Goal: Task Accomplishment & Management: Manage account settings

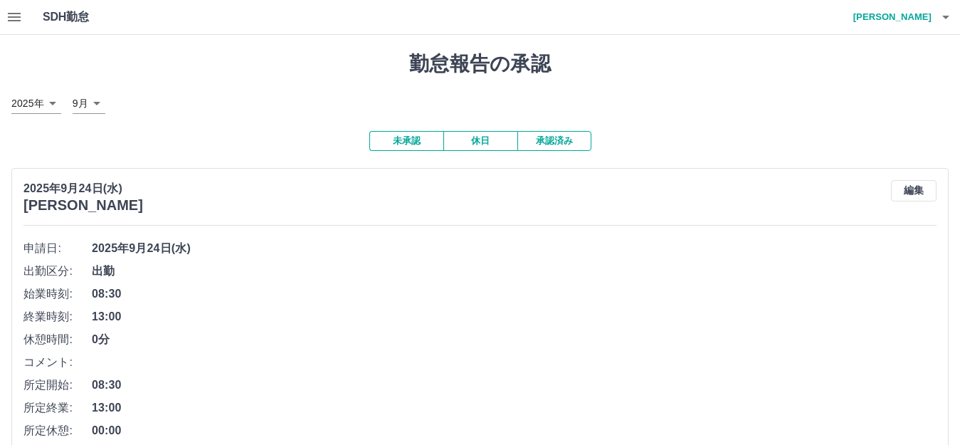
scroll to position [7763, 0]
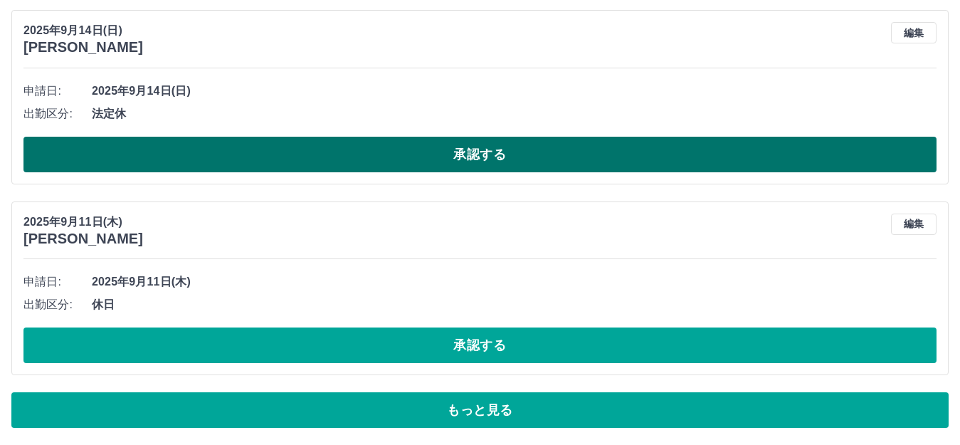
click at [477, 159] on button "承認する" at bounding box center [479, 155] width 913 height 36
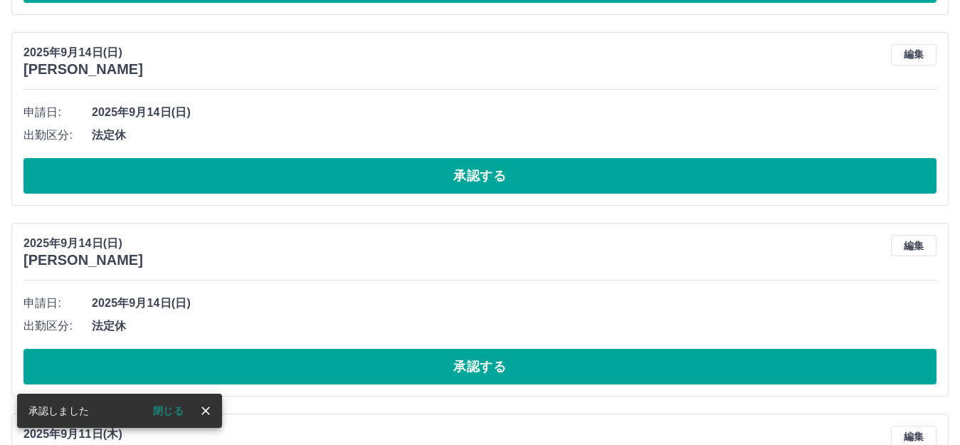
scroll to position [7429, 0]
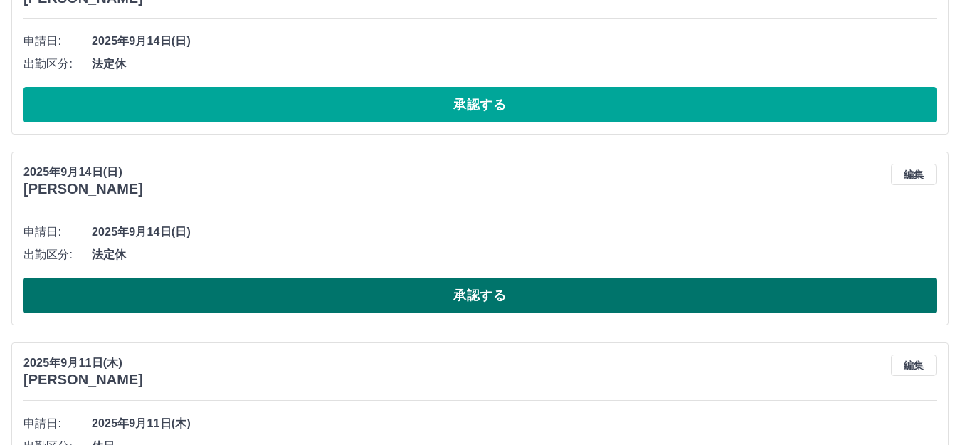
click at [443, 298] on button "承認する" at bounding box center [479, 296] width 913 height 36
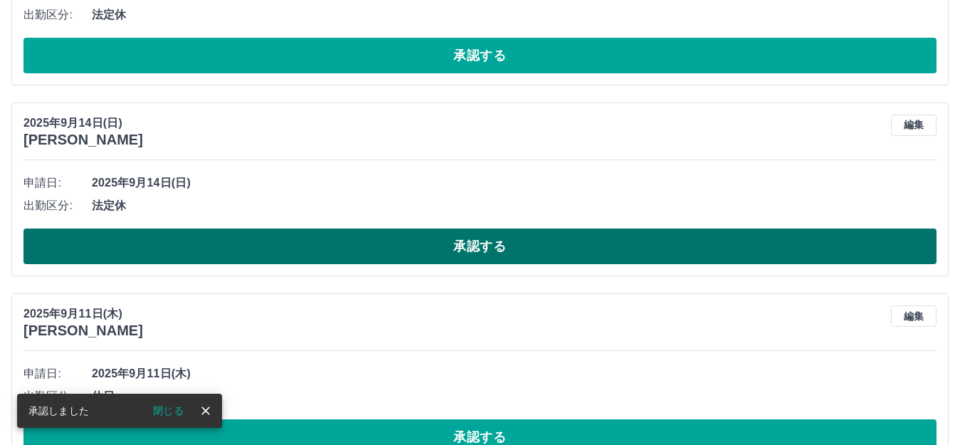
scroll to position [7287, 0]
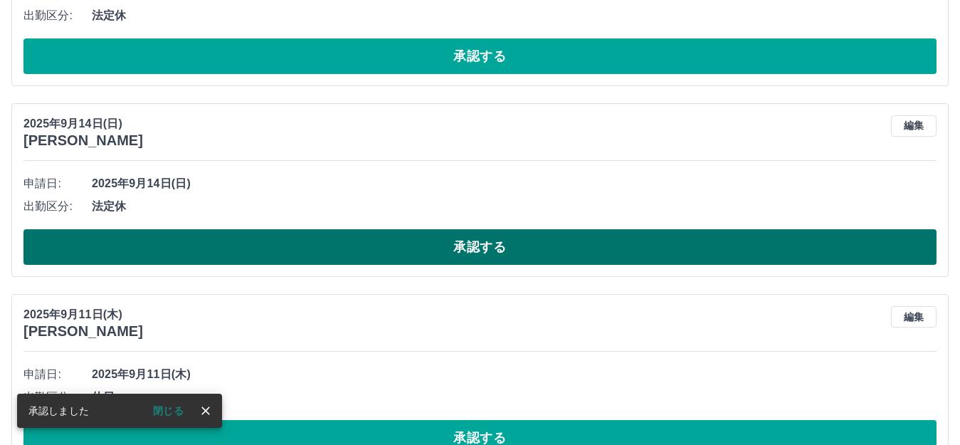
click at [450, 244] on button "承認する" at bounding box center [479, 247] width 913 height 36
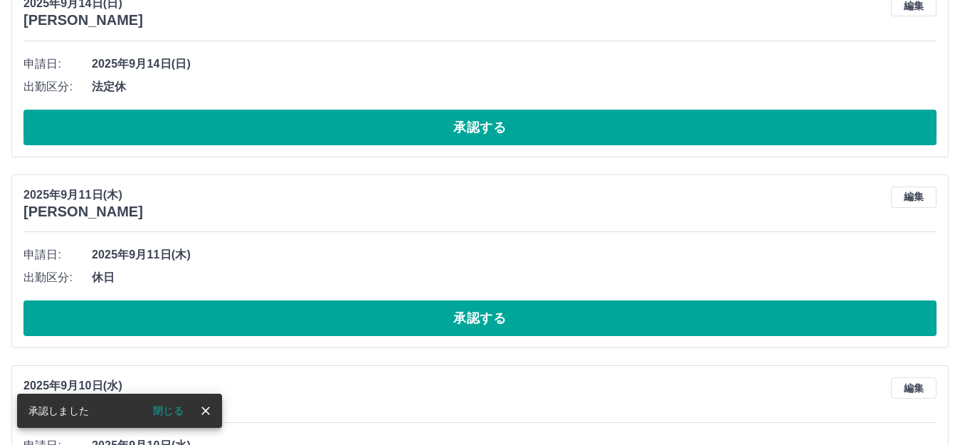
scroll to position [7144, 0]
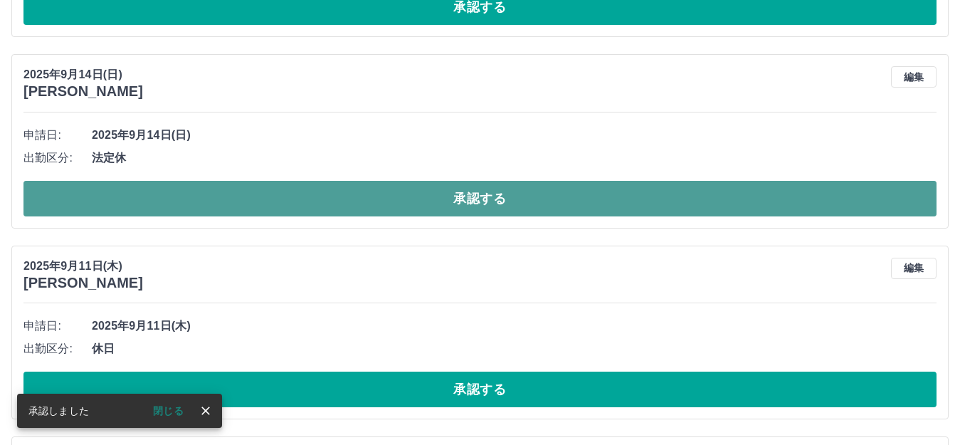
click at [458, 196] on button "承認する" at bounding box center [479, 199] width 913 height 36
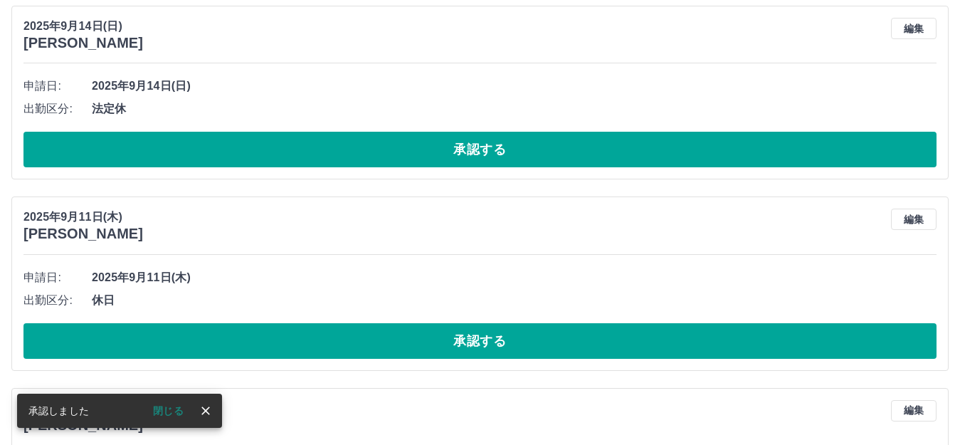
scroll to position [6931, 0]
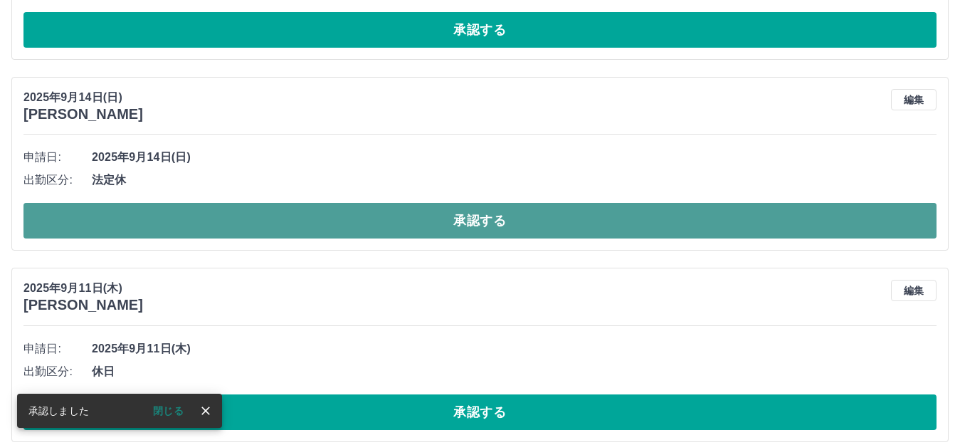
click at [482, 218] on button "承認する" at bounding box center [479, 221] width 913 height 36
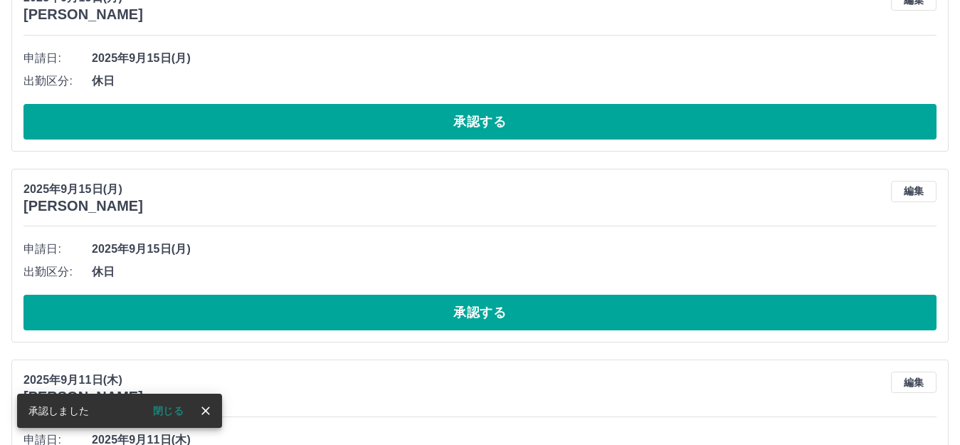
scroll to position [6646, 0]
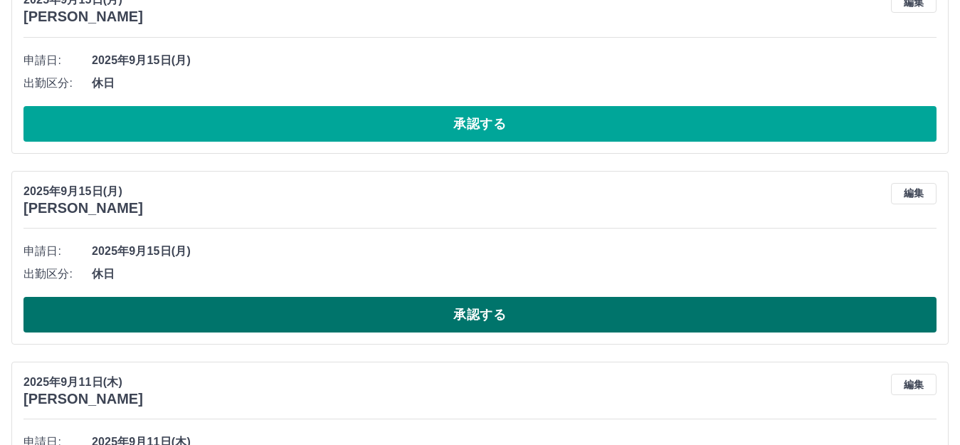
click at [484, 315] on button "承認する" at bounding box center [479, 315] width 913 height 36
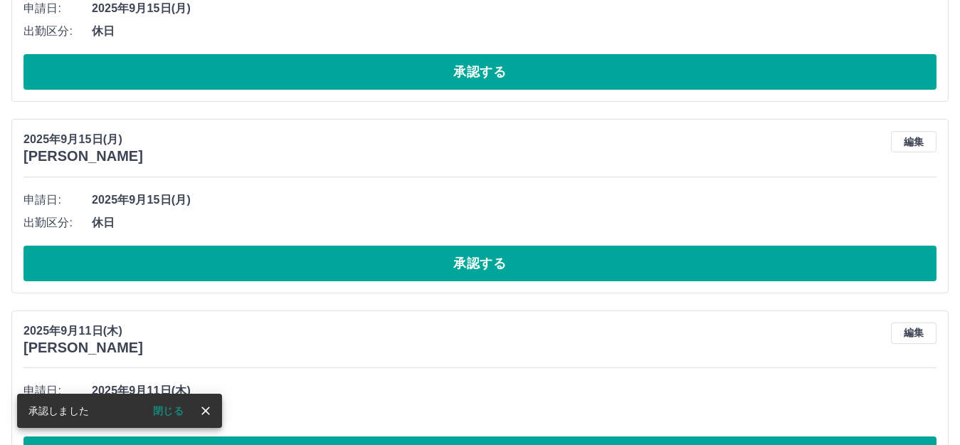
scroll to position [6504, 0]
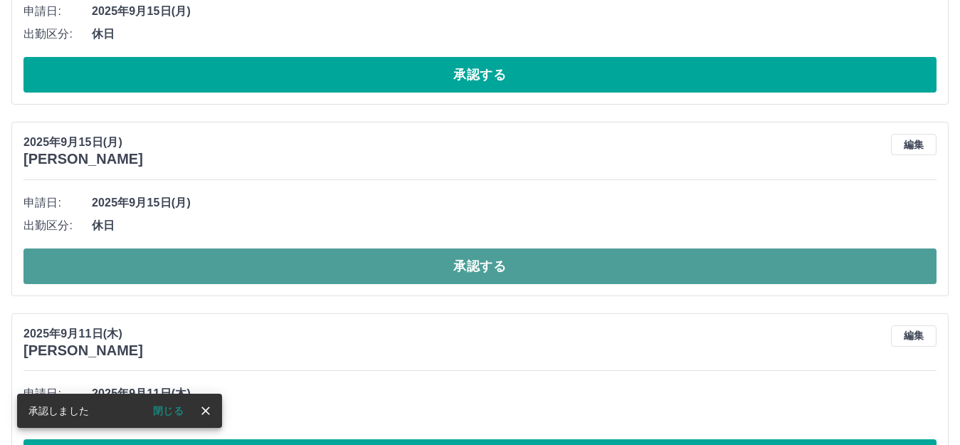
click at [477, 255] on button "承認する" at bounding box center [479, 266] width 913 height 36
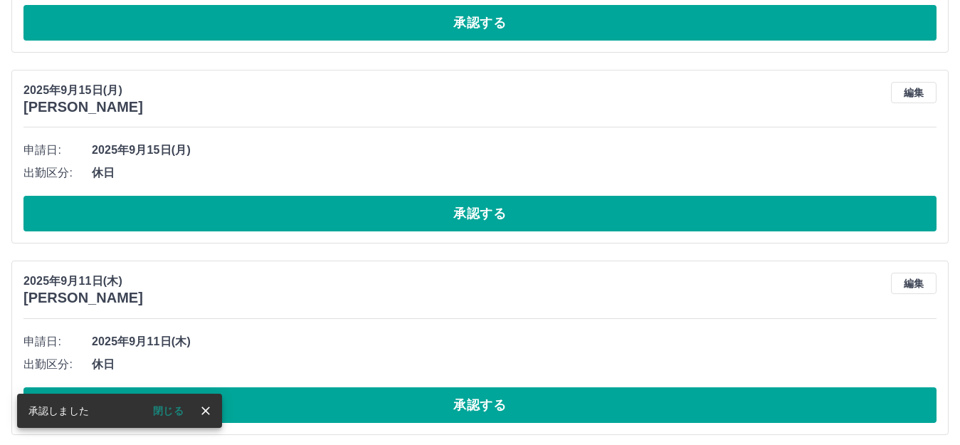
scroll to position [6361, 0]
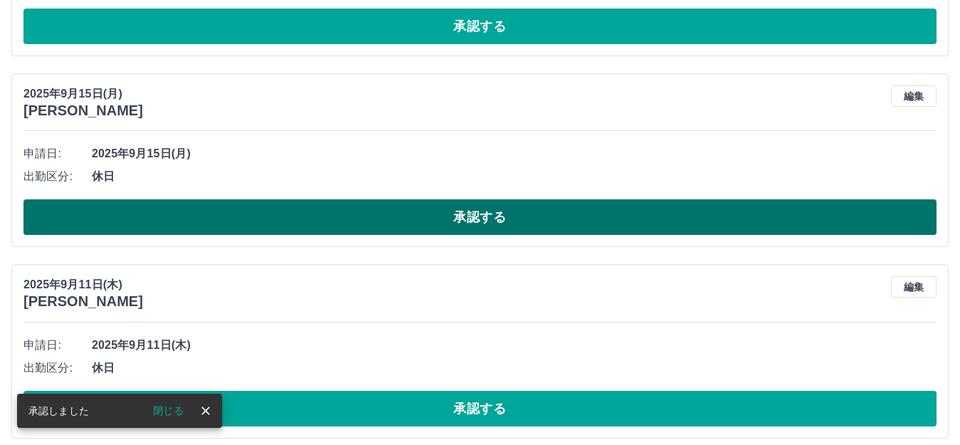
click at [471, 216] on button "承認する" at bounding box center [479, 217] width 913 height 36
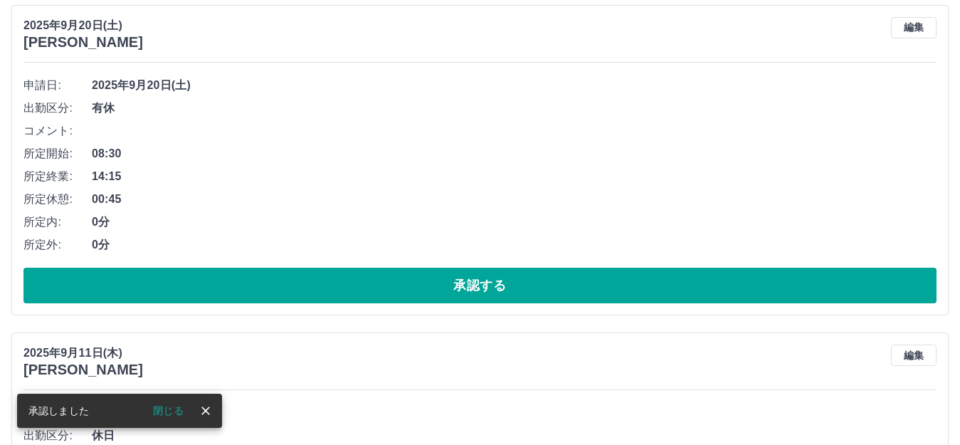
scroll to position [6077, 0]
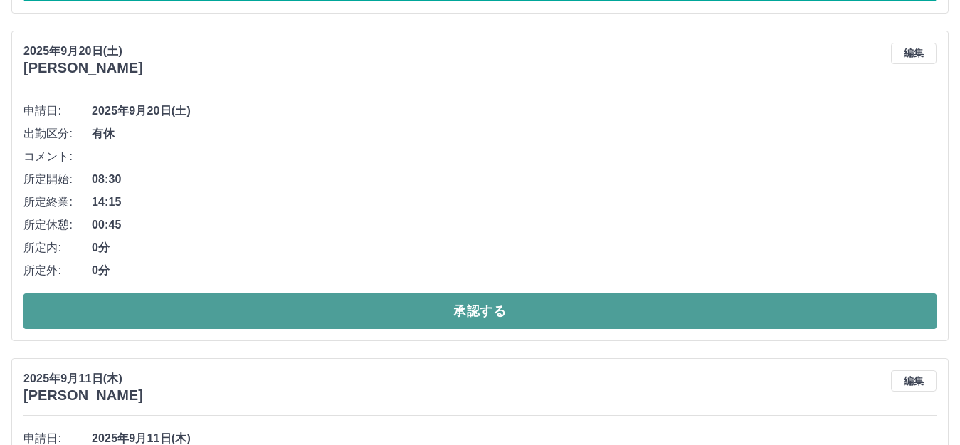
click at [475, 308] on button "承認する" at bounding box center [479, 311] width 913 height 36
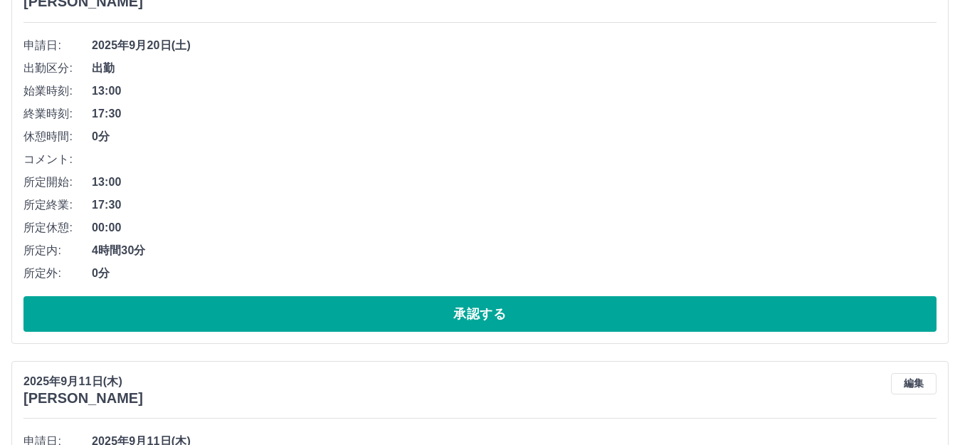
scroll to position [5721, 0]
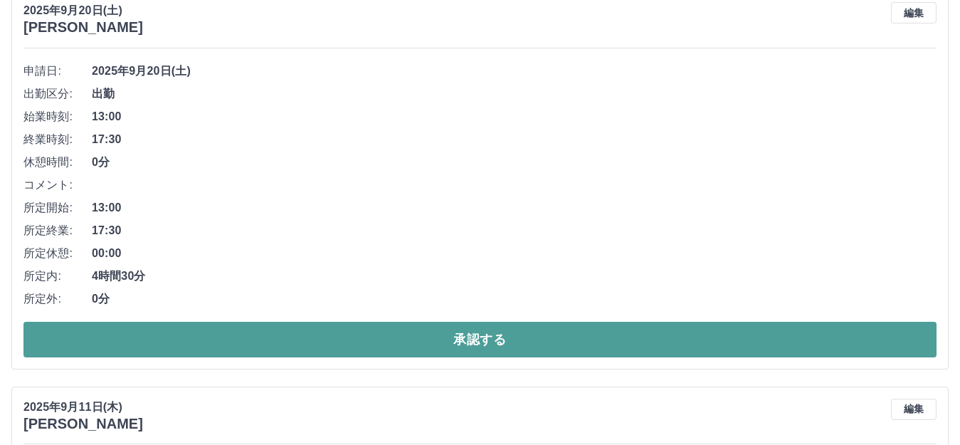
click at [473, 337] on button "承認する" at bounding box center [479, 340] width 913 height 36
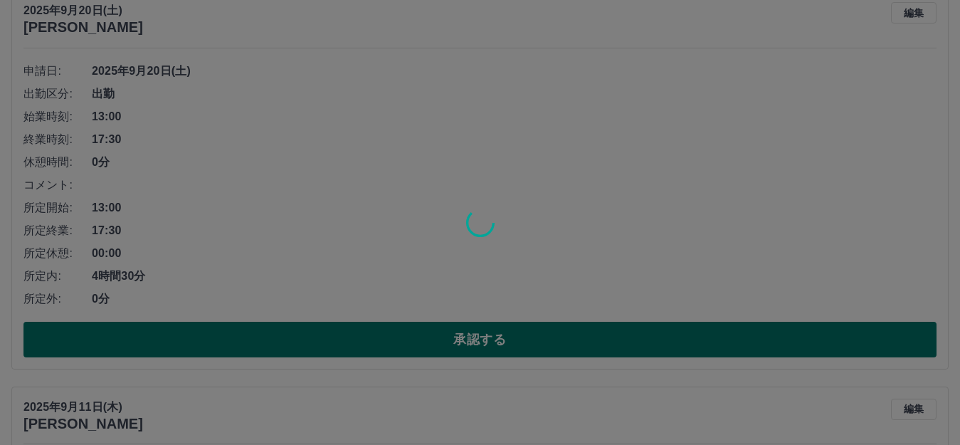
scroll to position [5324, 0]
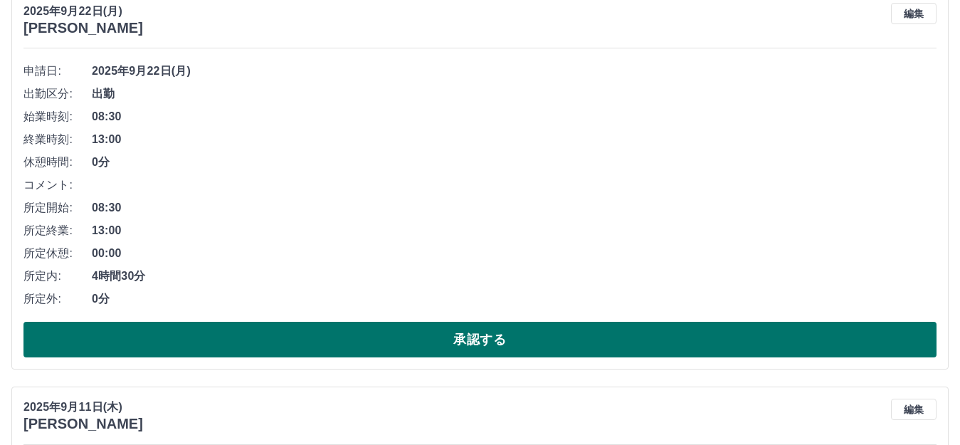
click at [477, 335] on button "承認する" at bounding box center [479, 340] width 913 height 36
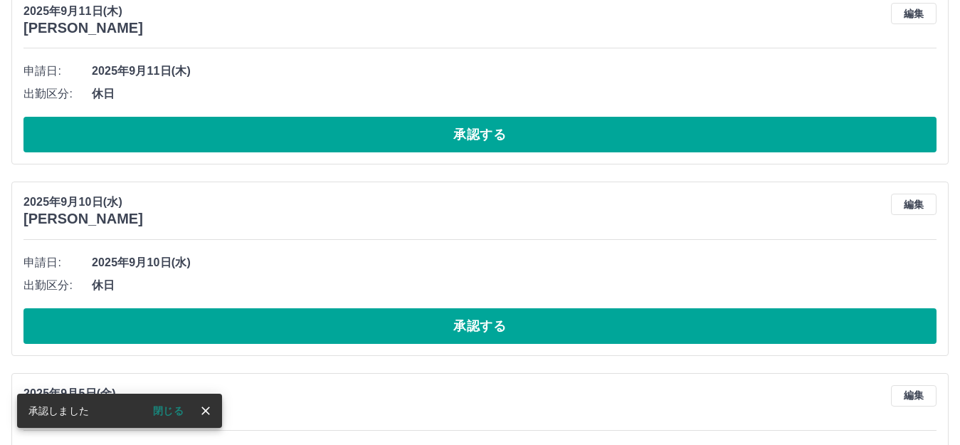
scroll to position [4929, 0]
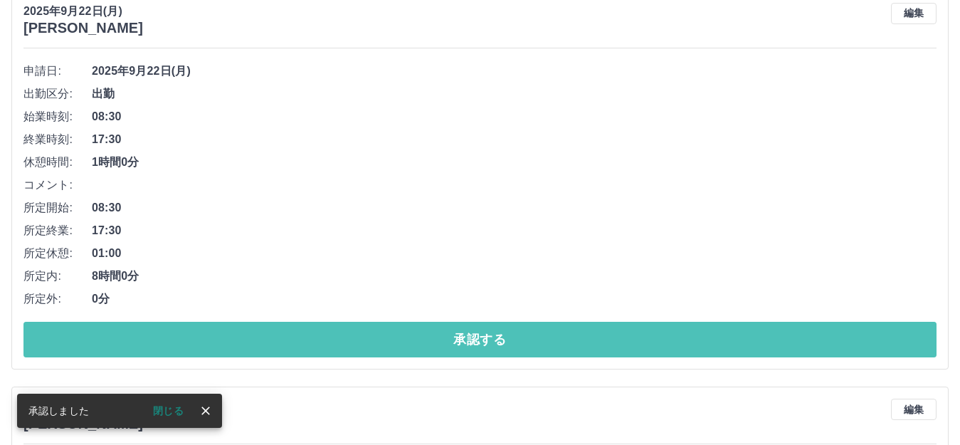
click at [477, 335] on button "承認する" at bounding box center [479, 340] width 913 height 36
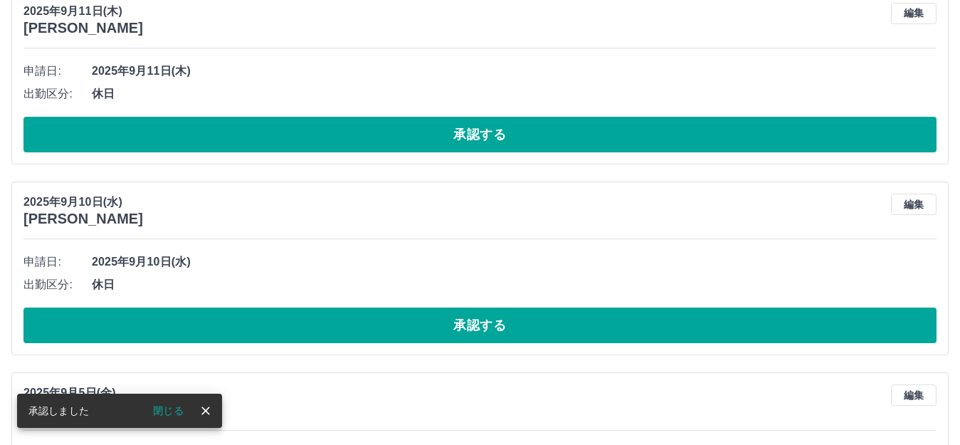
scroll to position [4533, 0]
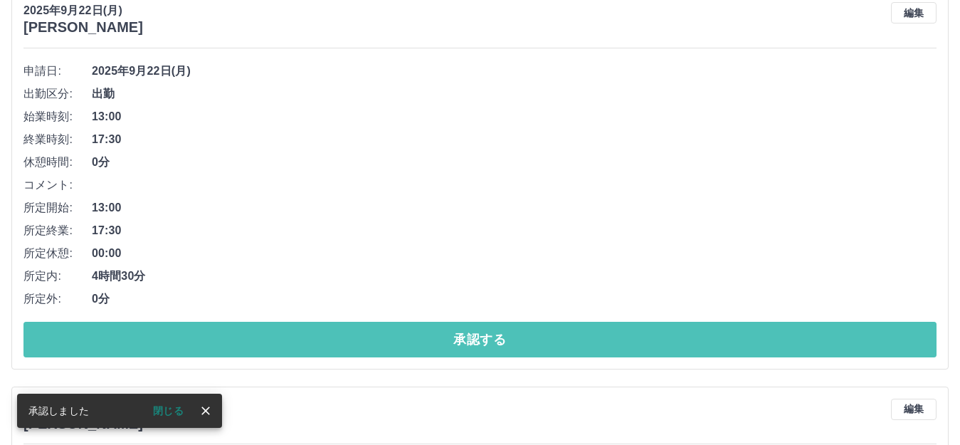
click at [477, 335] on button "承認する" at bounding box center [479, 340] width 913 height 36
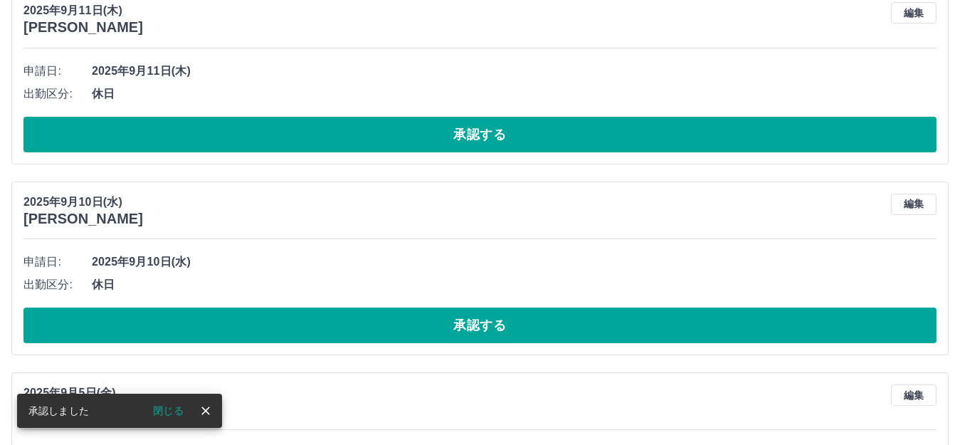
scroll to position [4137, 0]
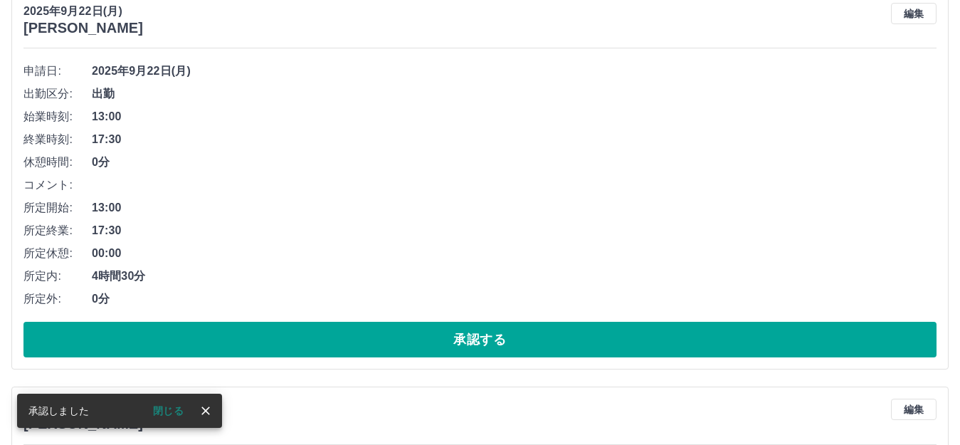
click at [477, 335] on button "承認する" at bounding box center [479, 340] width 913 height 36
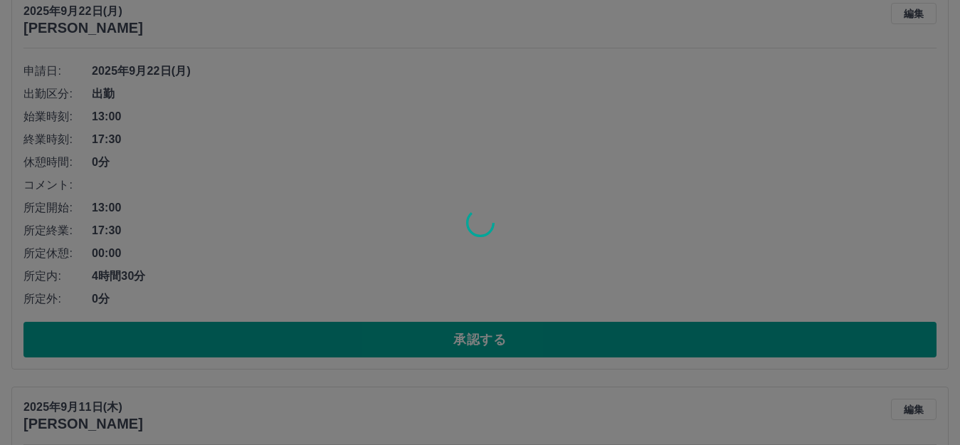
scroll to position [3741, 0]
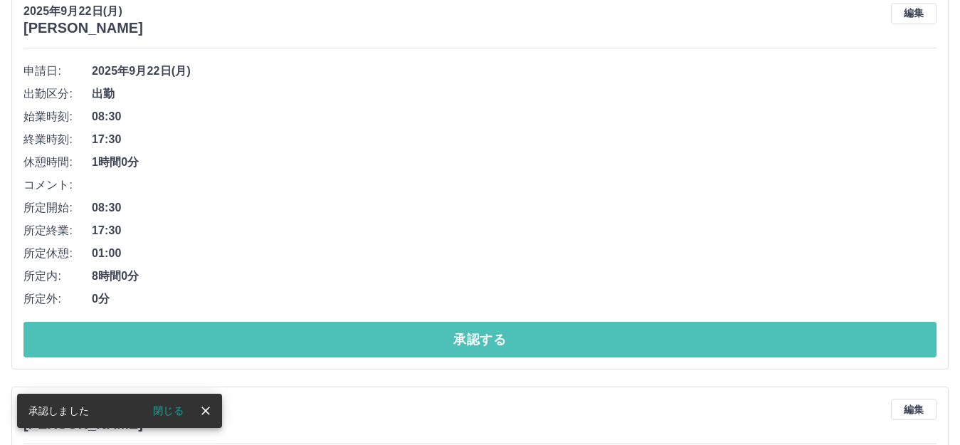
click at [477, 335] on button "承認する" at bounding box center [479, 340] width 913 height 36
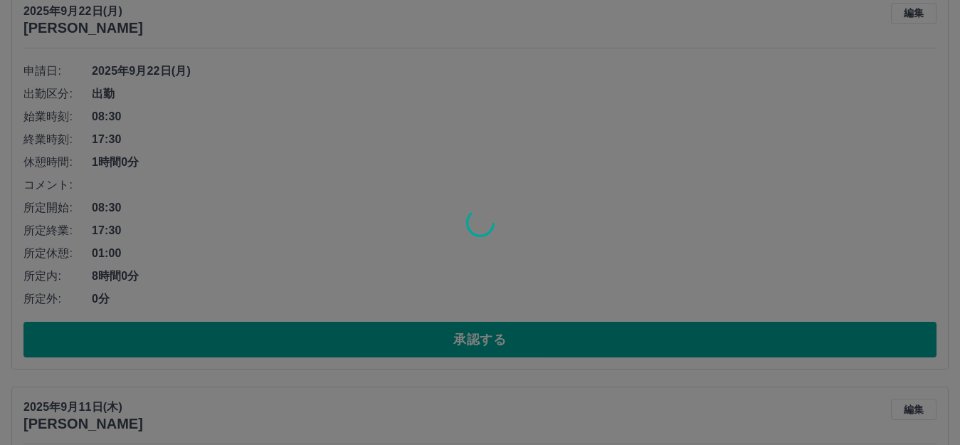
scroll to position [3345, 0]
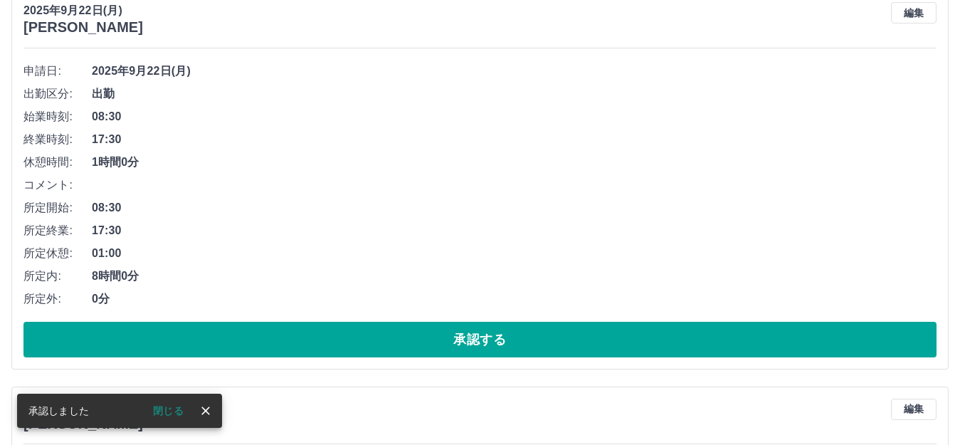
click at [477, 335] on button "承認する" at bounding box center [479, 340] width 913 height 36
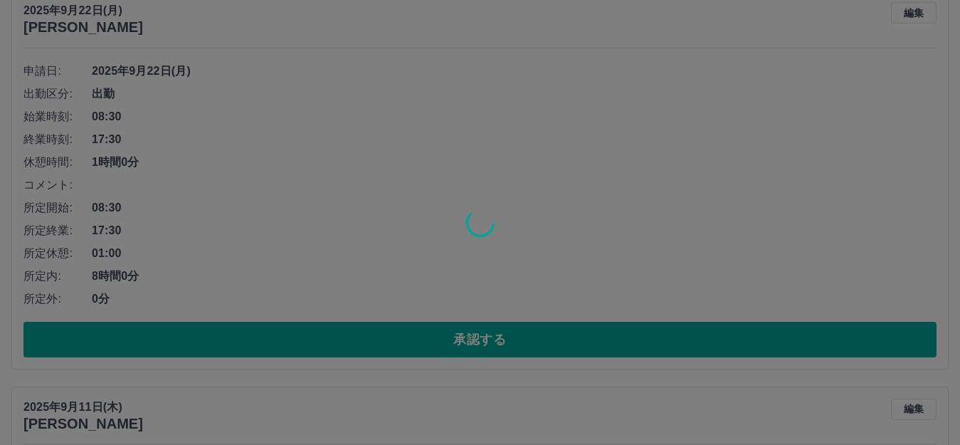
scroll to position [2949, 0]
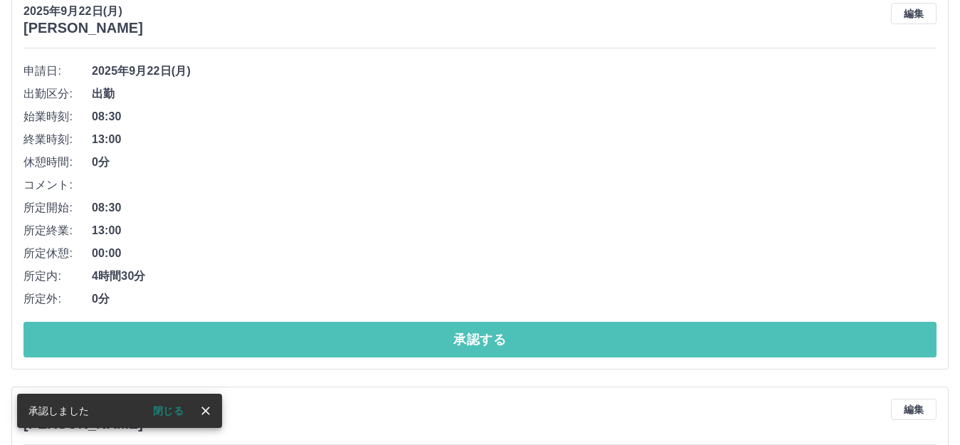
click at [477, 335] on button "承認する" at bounding box center [479, 340] width 913 height 36
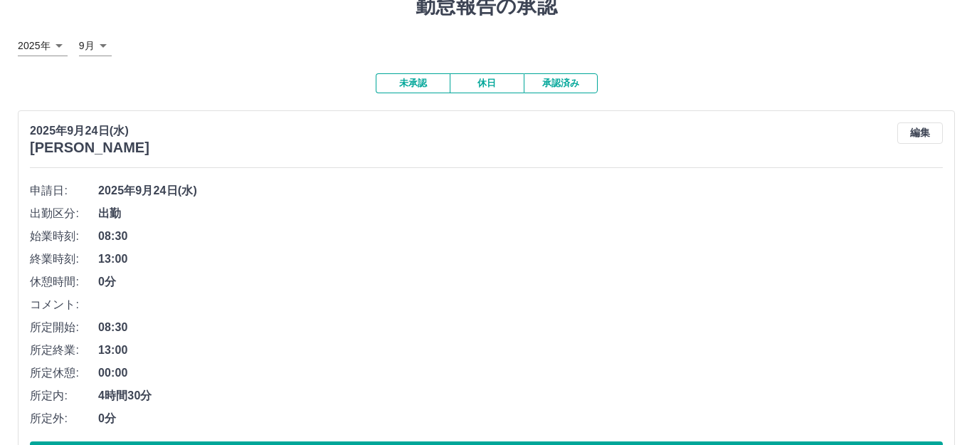
scroll to position [0, 0]
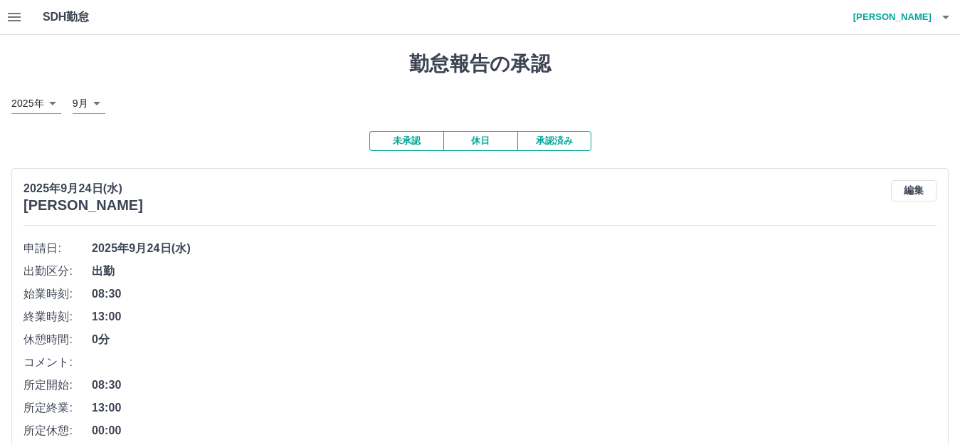
click at [919, 16] on h4 "[PERSON_NAME]" at bounding box center [888, 17] width 85 height 34
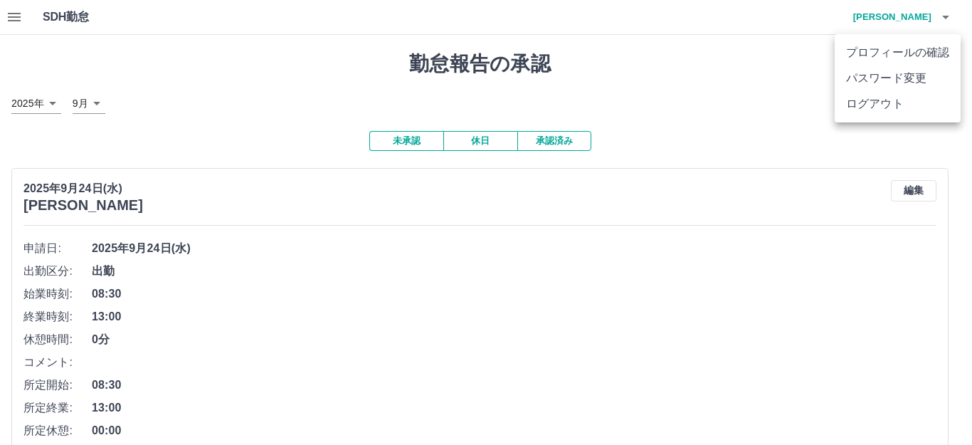
click at [900, 102] on li "ログアウト" at bounding box center [898, 104] width 126 height 26
